Goal: Task Accomplishment & Management: Manage account settings

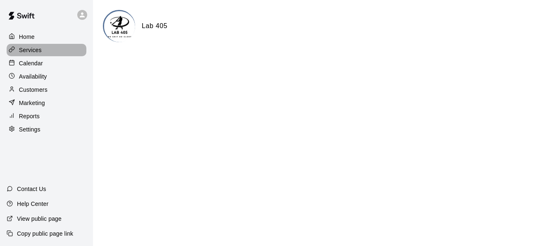
click at [27, 50] on p "Services" at bounding box center [30, 50] width 23 height 8
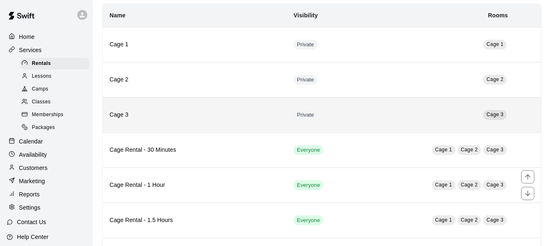
scroll to position [57, 0]
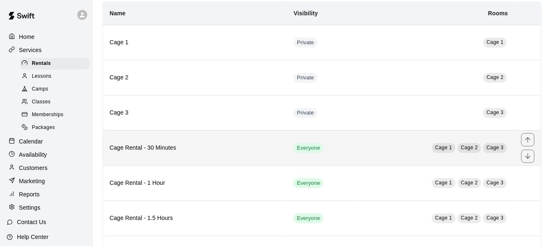
click at [355, 151] on td "Everyone" at bounding box center [324, 147] width 74 height 35
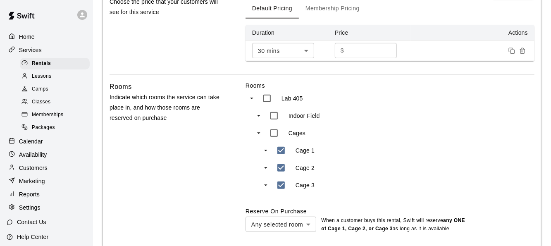
scroll to position [381, 0]
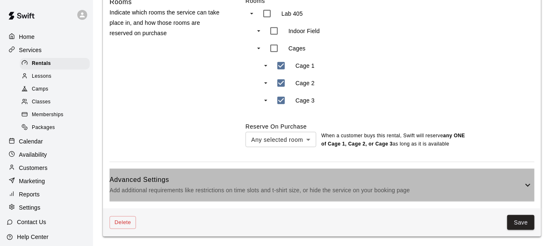
click at [344, 179] on h6 "Advanced Settings" at bounding box center [316, 179] width 413 height 11
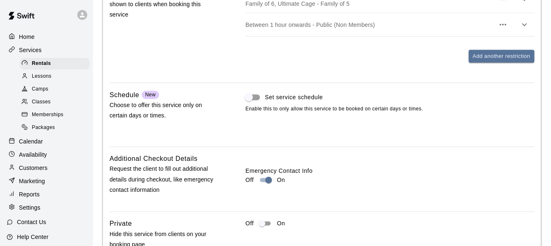
scroll to position [784, 0]
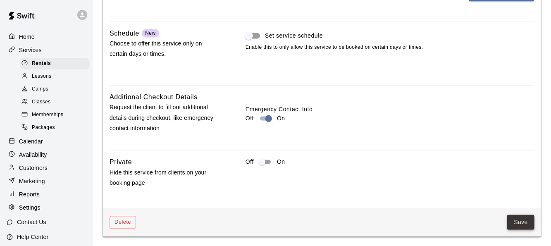
click at [529, 224] on button "Save" at bounding box center [520, 222] width 27 height 15
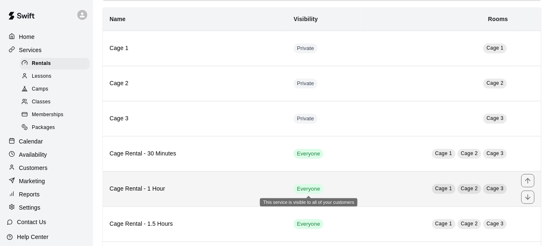
scroll to position [52, 0]
click at [372, 190] on td "Cage 1 Cage 2 Cage 3" at bounding box center [437, 187] width 154 height 35
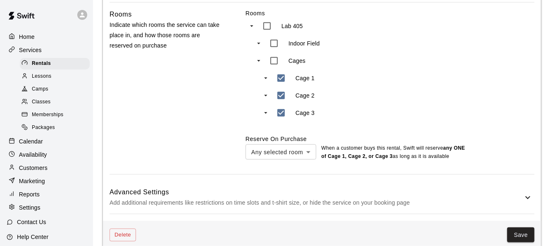
scroll to position [381, 0]
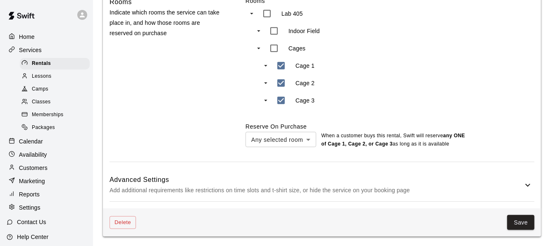
click at [278, 178] on h6 "Advanced Settings" at bounding box center [316, 179] width 413 height 11
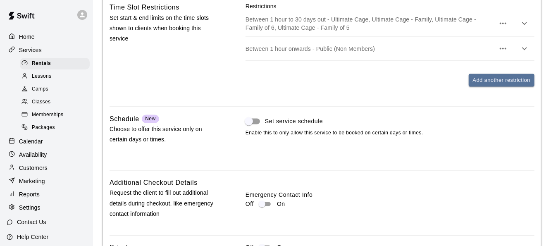
scroll to position [784, 0]
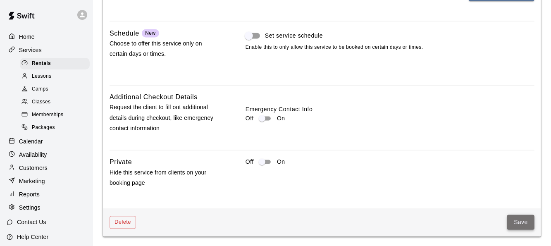
click at [521, 226] on button "Save" at bounding box center [520, 222] width 27 height 15
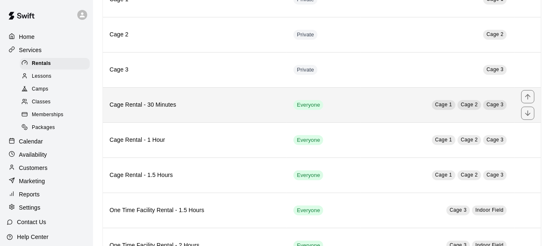
scroll to position [107, 0]
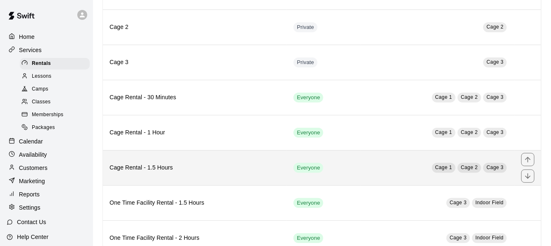
click at [352, 160] on td "Everyone" at bounding box center [324, 167] width 74 height 35
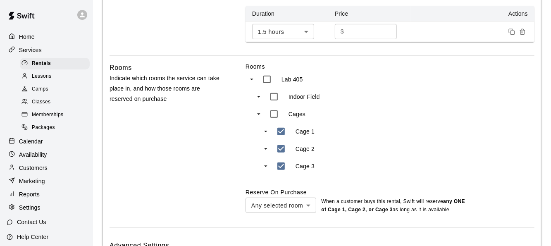
scroll to position [381, 0]
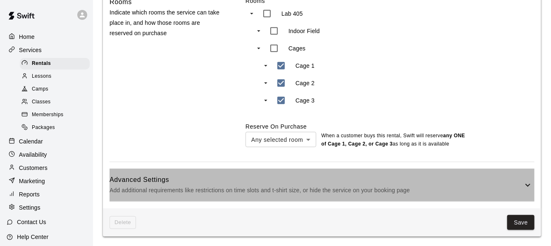
click at [343, 190] on p "Add additional requirements like restrictions on time slots and t-shirt size, o…" at bounding box center [316, 190] width 413 height 10
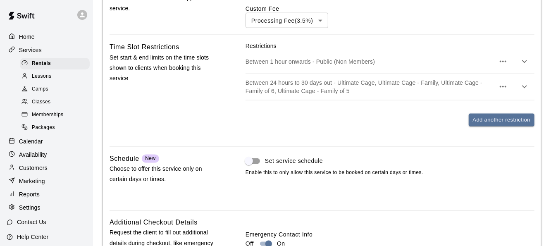
scroll to position [784, 0]
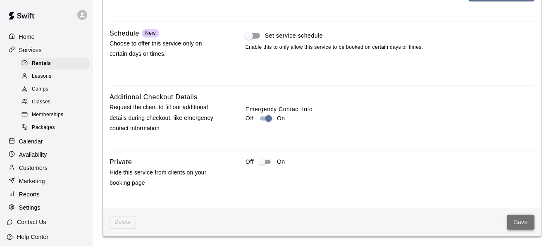
click at [524, 223] on button "Save" at bounding box center [520, 222] width 27 height 15
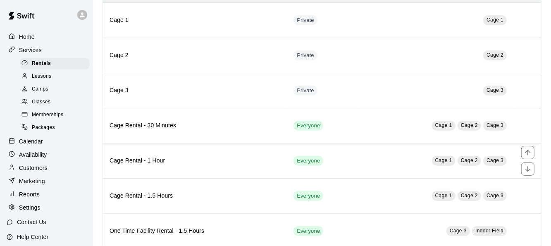
scroll to position [83, 0]
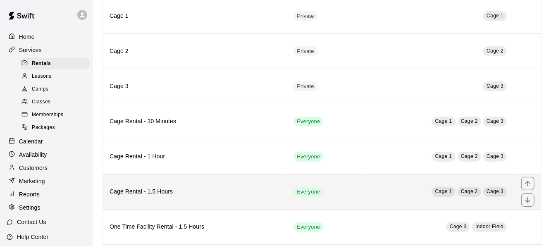
click at [392, 202] on td "Cage 1 Cage 2 Cage 3" at bounding box center [437, 191] width 154 height 35
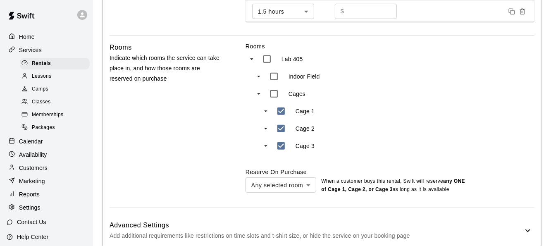
scroll to position [381, 0]
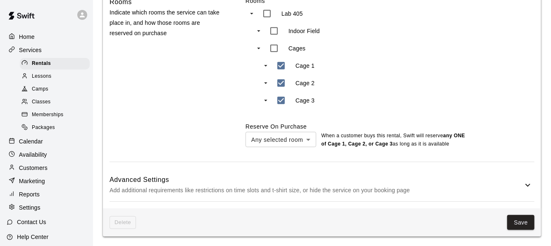
click at [390, 193] on p "Add additional requirements like restrictions on time slots and t-shirt size, o…" at bounding box center [316, 190] width 413 height 10
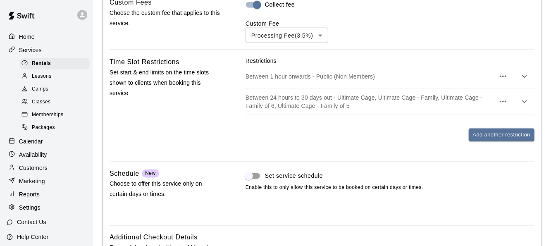
scroll to position [784, 0]
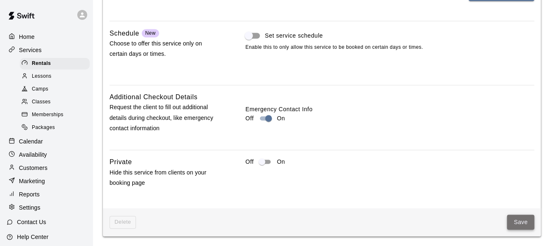
click at [516, 221] on button "Save" at bounding box center [520, 222] width 27 height 15
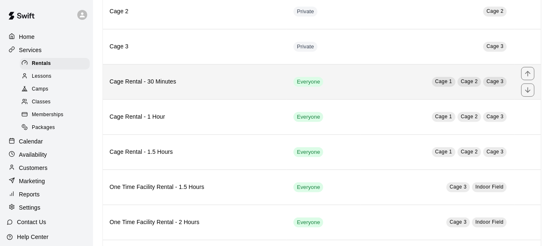
scroll to position [150, 0]
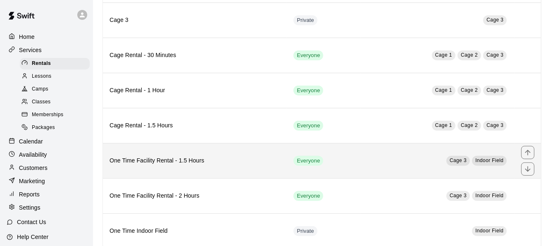
click at [380, 173] on td "Cage 3 Indoor Field" at bounding box center [437, 160] width 154 height 35
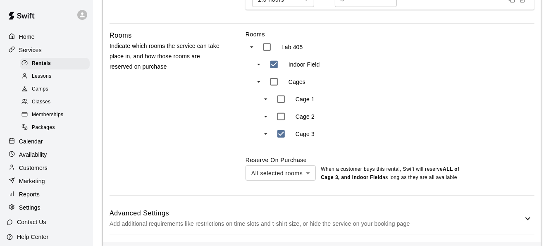
scroll to position [381, 0]
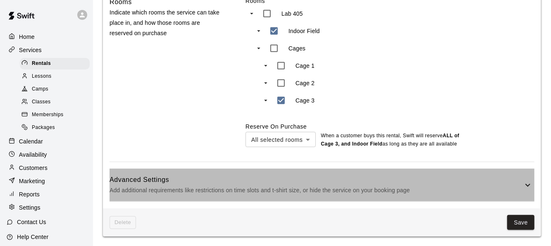
click at [373, 198] on div "Advanced Settings Add additional requirements like restrictions on time slots a…" at bounding box center [322, 185] width 425 height 33
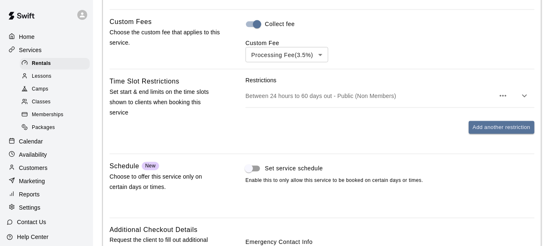
scroll to position [757, 0]
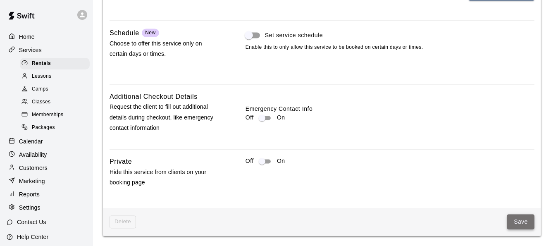
click at [519, 221] on button "Save" at bounding box center [520, 222] width 27 height 15
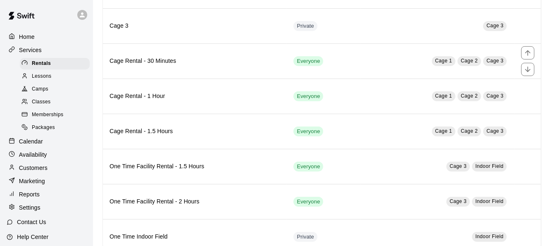
scroll to position [164, 0]
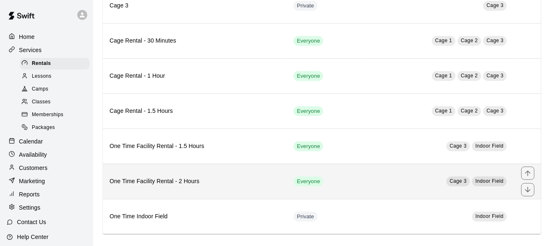
click at [378, 174] on td "Cage 3 Indoor Field" at bounding box center [437, 181] width 154 height 35
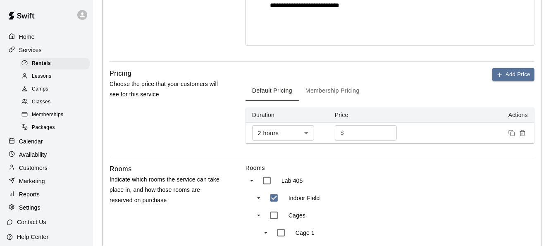
scroll to position [381, 0]
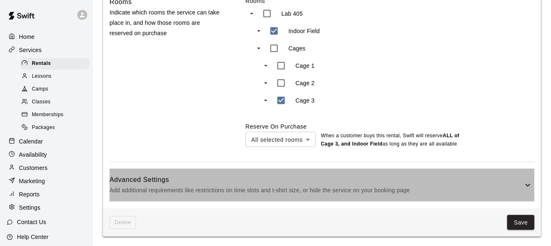
click at [323, 185] on p "Add additional requirements like restrictions on time slots and t-shirt size, o…" at bounding box center [316, 190] width 413 height 10
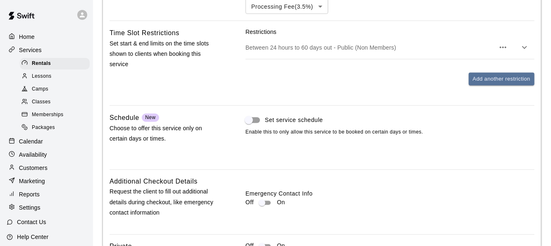
scroll to position [757, 0]
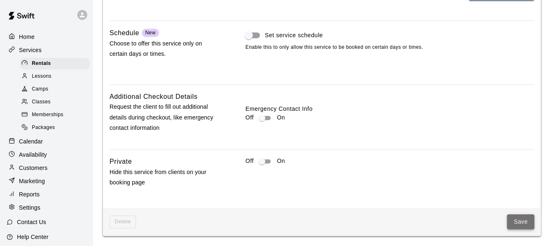
click at [511, 224] on button "Save" at bounding box center [520, 222] width 27 height 15
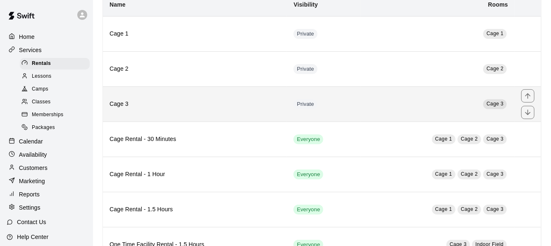
scroll to position [164, 0]
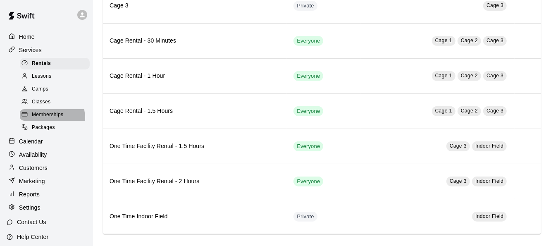
click at [45, 119] on span "Memberships" at bounding box center [47, 115] width 31 height 8
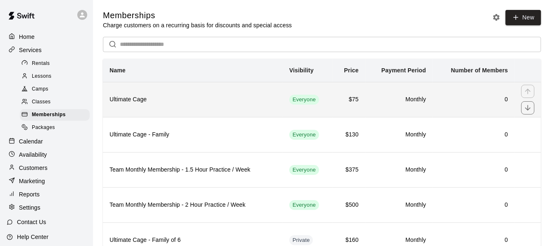
click at [230, 105] on th "Ultimate Cage" at bounding box center [193, 99] width 180 height 35
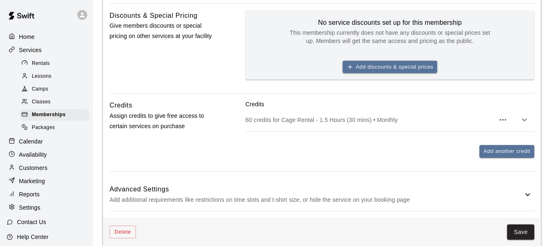
scroll to position [377, 0]
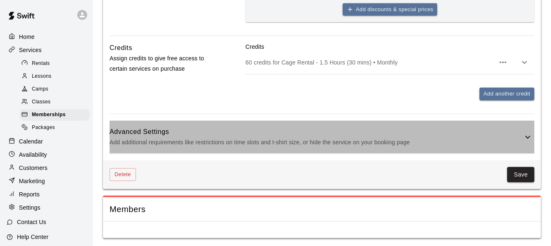
click at [323, 148] on div "Advanced Settings Add additional requirements like restrictions on time slots a…" at bounding box center [322, 137] width 425 height 33
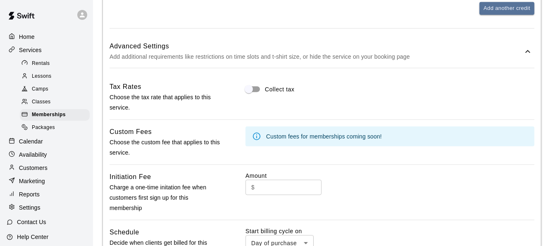
scroll to position [461, 0]
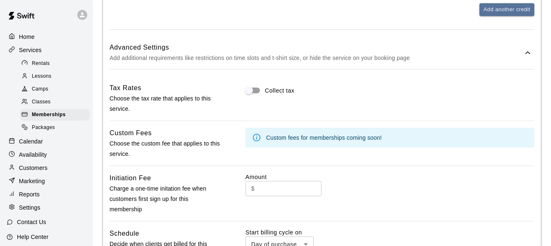
click at [258, 136] on icon at bounding box center [256, 137] width 9 height 9
click at [256, 135] on icon at bounding box center [256, 137] width 7 height 7
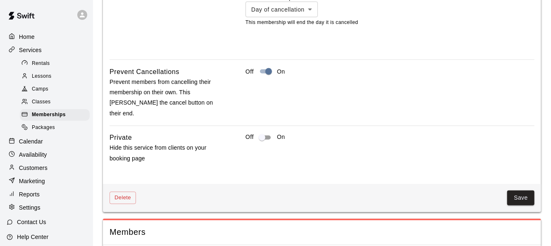
scroll to position [755, 0]
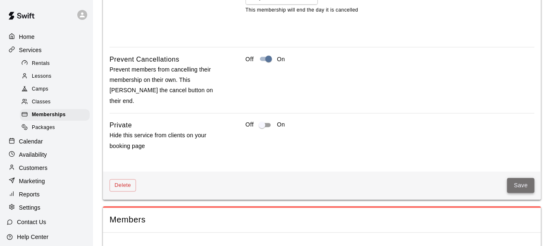
click at [522, 178] on button "Save" at bounding box center [520, 185] width 27 height 15
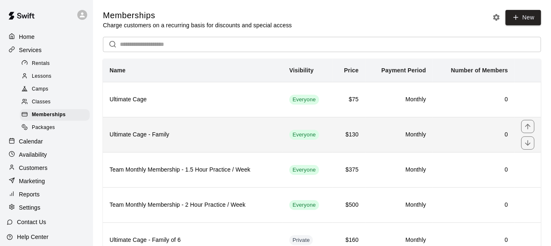
click at [239, 143] on th "Ultimate Cage - Family" at bounding box center [193, 134] width 180 height 35
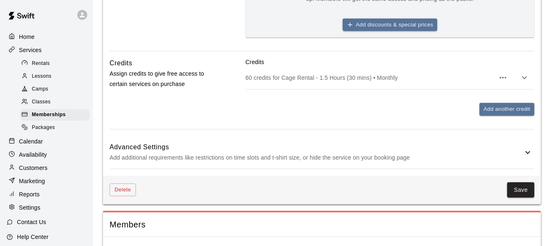
scroll to position [377, 0]
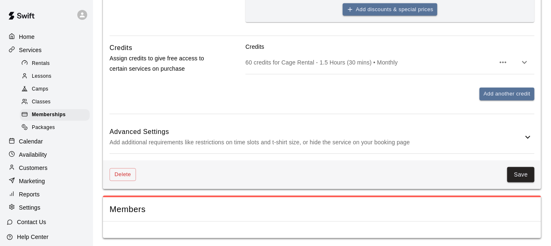
click at [260, 142] on p "Add additional requirements like restrictions on time slots and t-shirt size, o…" at bounding box center [316, 142] width 413 height 10
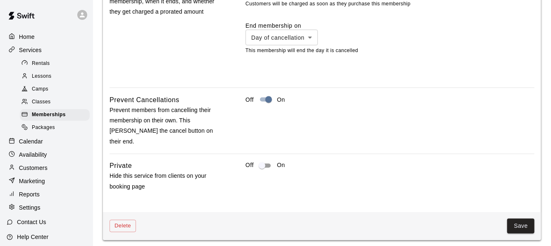
scroll to position [755, 0]
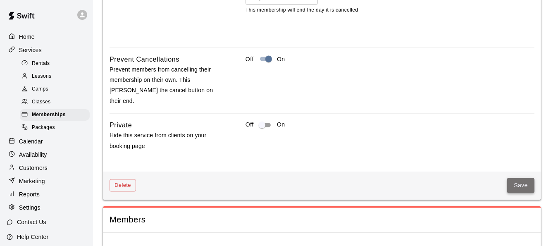
click at [528, 178] on button "Save" at bounding box center [520, 185] width 27 height 15
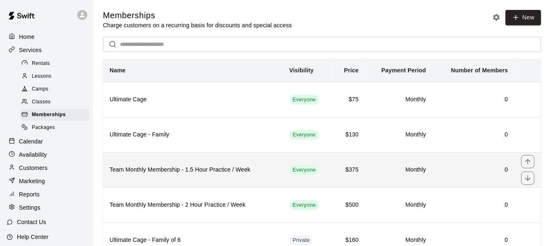
click at [253, 177] on th "Team Monthly Membership - 1.5 Hour Practice / Week" at bounding box center [193, 169] width 180 height 35
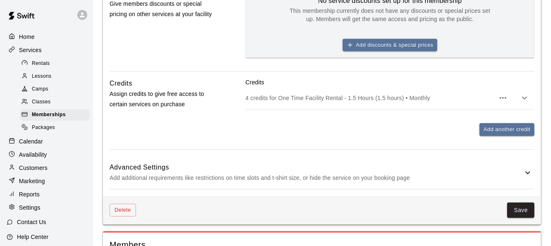
click at [253, 177] on p "Add additional requirements like restrictions on time slots and t-shirt size, o…" at bounding box center [316, 178] width 413 height 10
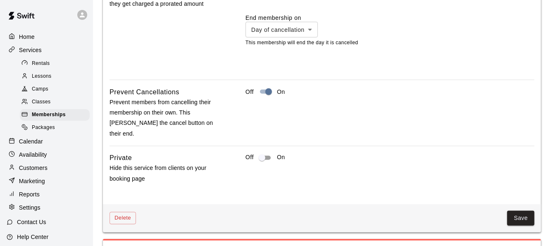
scroll to position [731, 0]
click at [517, 210] on button "Save" at bounding box center [520, 217] width 27 height 15
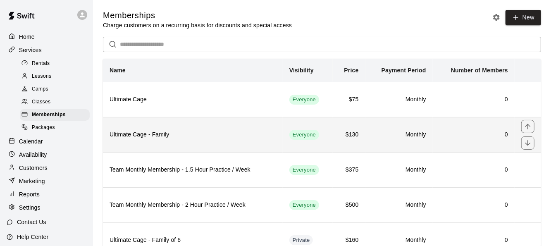
scroll to position [67, 0]
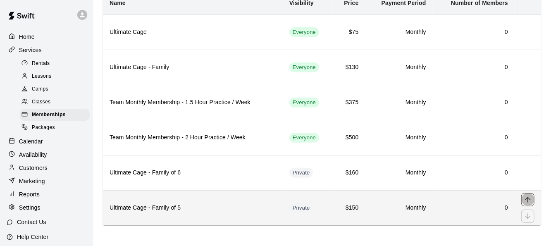
click at [522, 193] on button "move item up" at bounding box center [527, 199] width 13 height 13
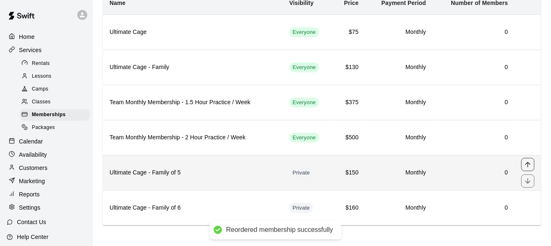
click at [527, 161] on icon "move item up" at bounding box center [528, 164] width 8 height 8
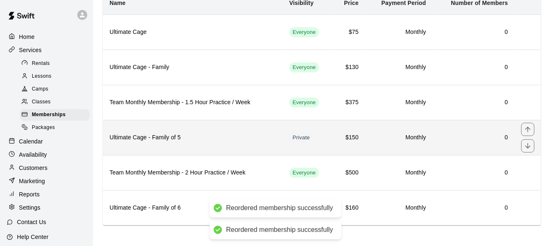
click at [527, 125] on div "simple table" at bounding box center [527, 138] width 13 height 30
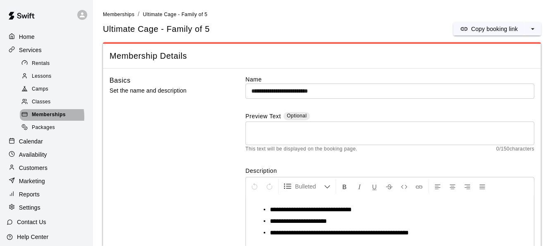
click at [34, 119] on span "Memberships" at bounding box center [49, 115] width 34 height 8
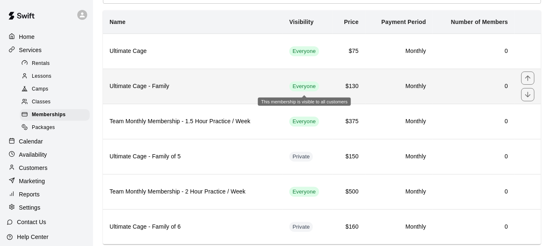
scroll to position [51, 0]
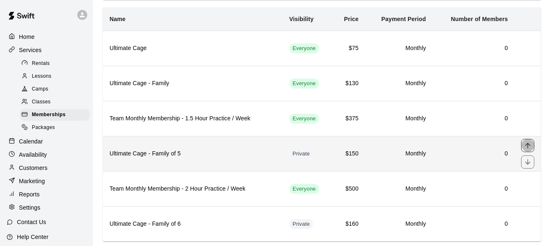
click at [528, 141] on icon "move item up" at bounding box center [528, 145] width 8 height 8
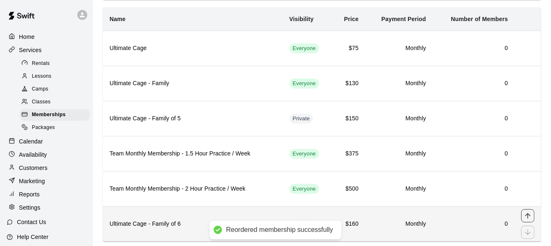
click at [527, 212] on icon "move item up" at bounding box center [528, 216] width 8 height 8
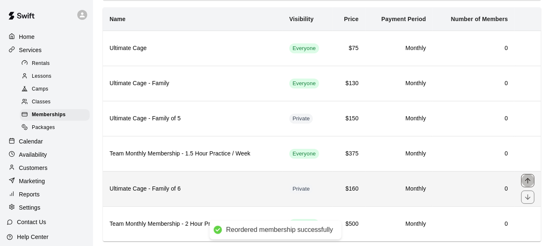
click at [526, 179] on icon "move item up" at bounding box center [528, 180] width 8 height 8
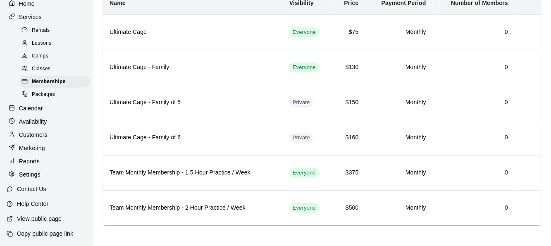
scroll to position [0, 0]
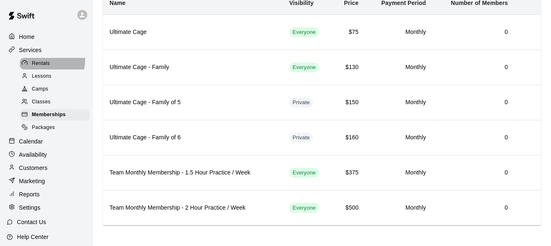
click at [48, 62] on span "Rentals" at bounding box center [41, 64] width 18 height 8
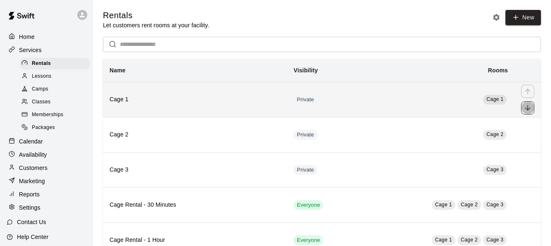
click at [529, 109] on icon "move item down" at bounding box center [528, 108] width 8 height 8
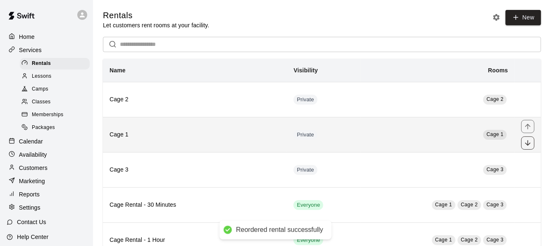
click at [527, 141] on icon "move item down" at bounding box center [528, 143] width 8 height 8
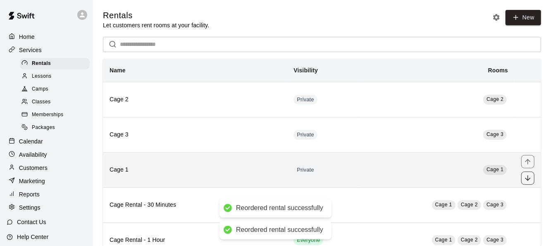
click at [526, 177] on icon "move item down" at bounding box center [528, 178] width 8 height 8
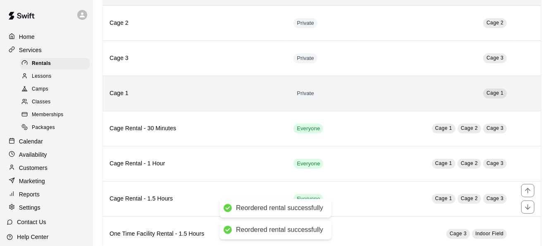
scroll to position [83, 0]
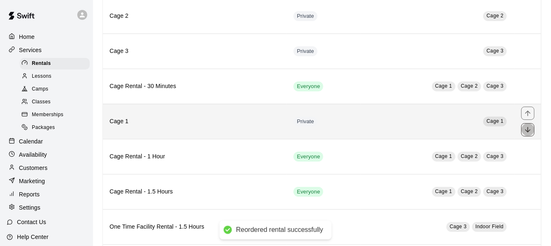
click at [529, 128] on icon "move item down" at bounding box center [528, 130] width 8 height 8
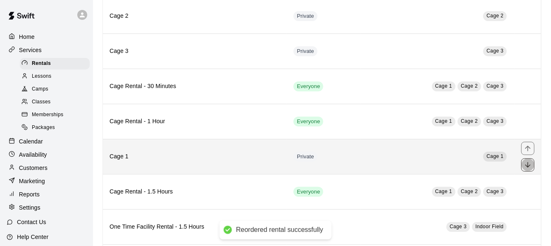
click at [527, 162] on icon "move item down" at bounding box center [528, 165] width 8 height 8
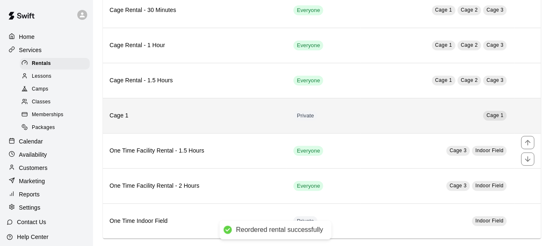
scroll to position [162, 0]
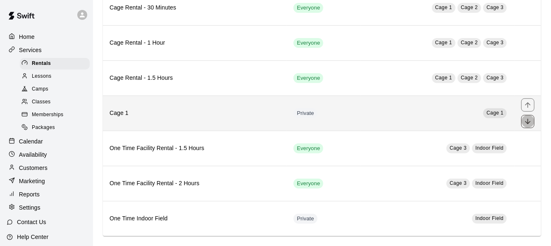
click at [528, 121] on icon "move item down" at bounding box center [527, 121] width 5 height 5
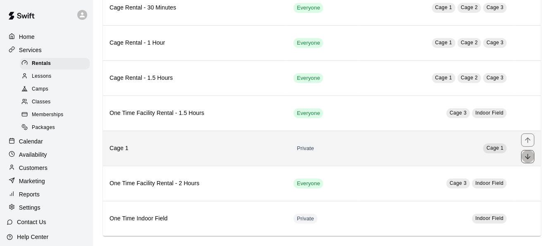
click at [527, 153] on icon "move item down" at bounding box center [528, 157] width 8 height 8
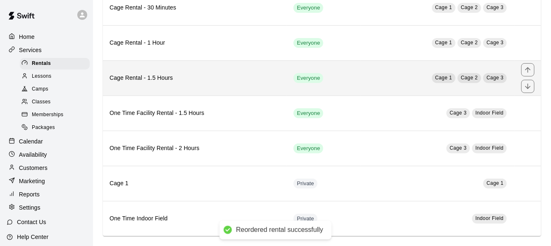
scroll to position [0, 0]
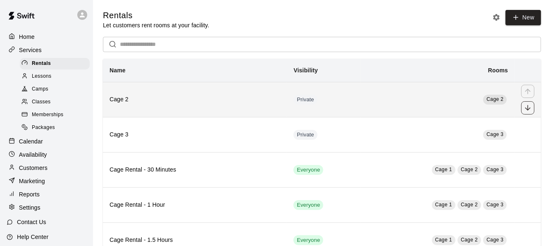
click at [528, 107] on icon "move item down" at bounding box center [527, 107] width 5 height 5
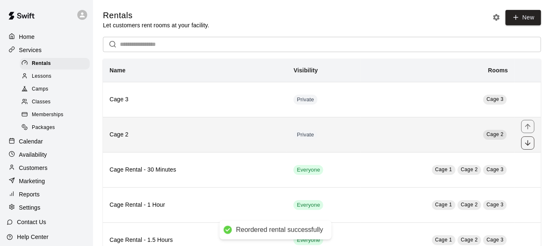
click at [526, 141] on icon "move item down" at bounding box center [528, 143] width 8 height 8
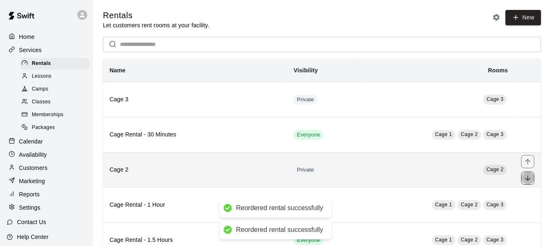
click at [527, 177] on icon "move item down" at bounding box center [528, 178] width 8 height 8
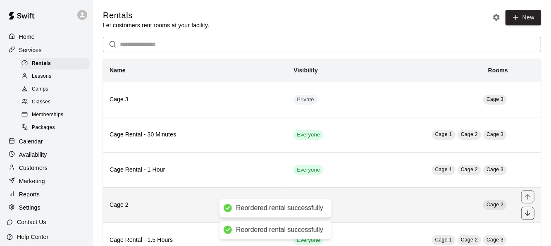
click at [526, 209] on icon "move item down" at bounding box center [528, 213] width 8 height 8
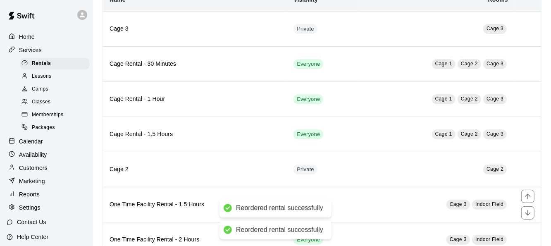
scroll to position [76, 0]
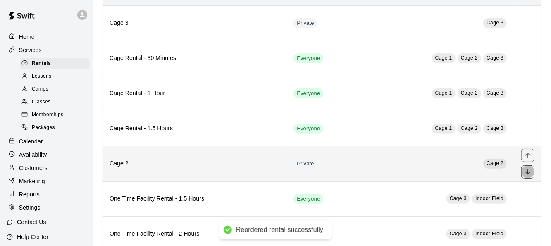
click at [531, 171] on icon "move item down" at bounding box center [528, 172] width 8 height 8
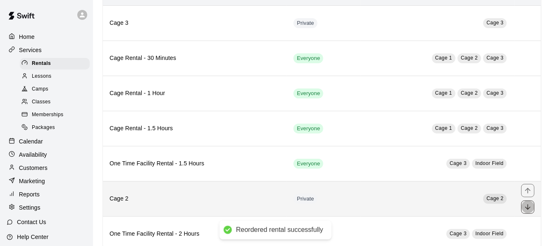
click at [527, 206] on icon "move item down" at bounding box center [528, 207] width 8 height 8
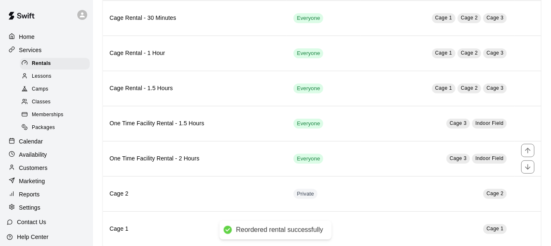
scroll to position [164, 0]
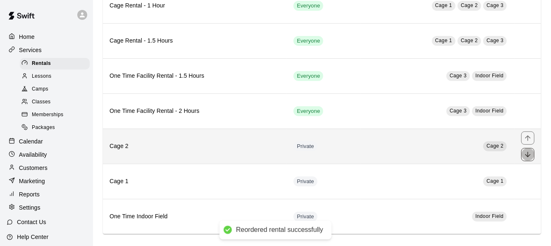
click at [527, 152] on icon "move item down" at bounding box center [528, 154] width 8 height 8
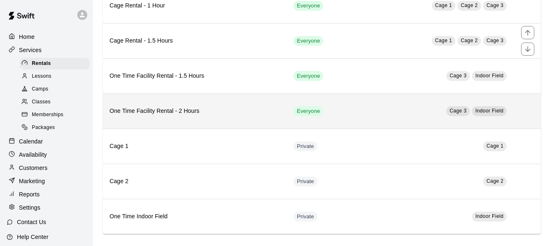
scroll to position [0, 0]
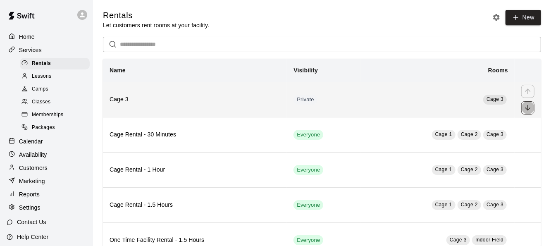
click at [527, 108] on icon "move item down" at bounding box center [528, 108] width 8 height 8
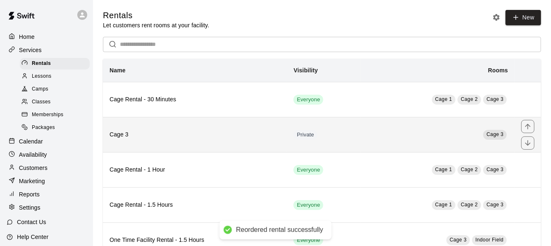
click at [525, 145] on icon "move item down" at bounding box center [528, 143] width 8 height 8
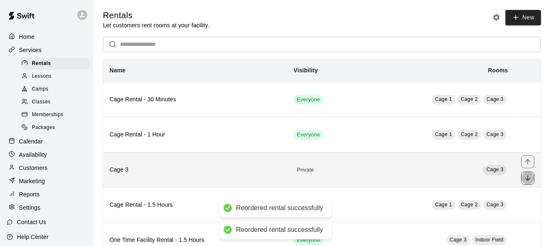
click at [525, 176] on icon "move item down" at bounding box center [528, 178] width 8 height 8
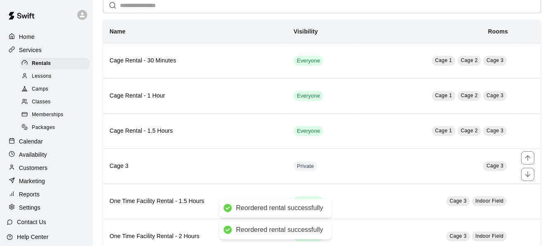
scroll to position [43, 0]
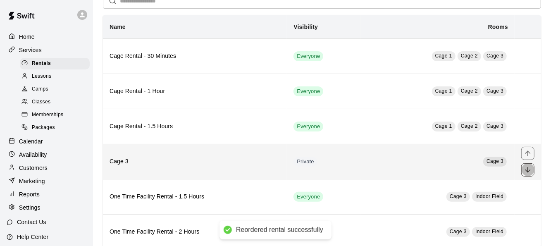
click at [528, 169] on icon "move item down" at bounding box center [527, 169] width 5 height 5
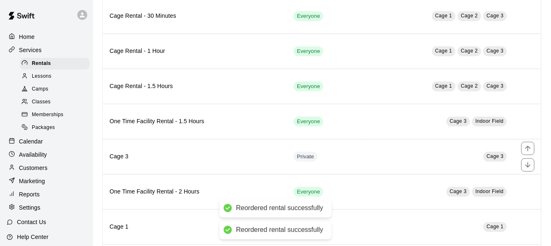
scroll to position [84, 0]
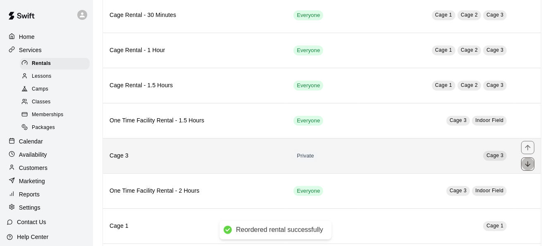
click at [529, 165] on icon "move item down" at bounding box center [528, 164] width 8 height 8
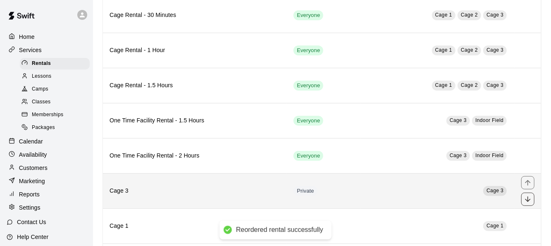
click at [529, 195] on icon "move item down" at bounding box center [528, 199] width 8 height 8
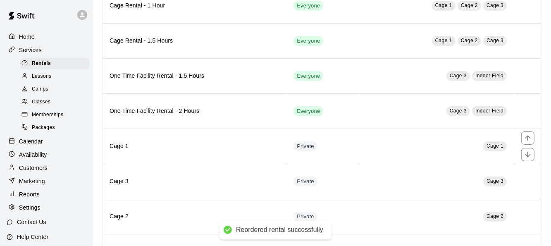
scroll to position [140, 0]
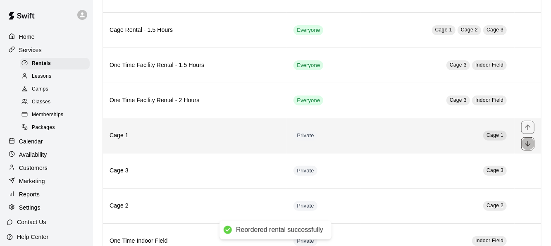
click at [529, 142] on icon "move item down" at bounding box center [528, 144] width 8 height 8
click at [529, 147] on button "move item down" at bounding box center [527, 143] width 13 height 13
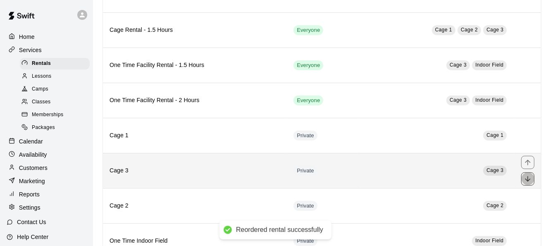
click at [529, 176] on icon "move item down" at bounding box center [527, 178] width 5 height 5
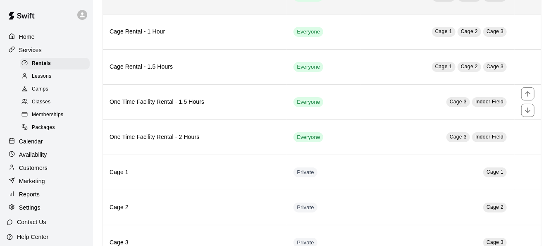
scroll to position [104, 0]
